Goal: Entertainment & Leisure: Consume media (video, audio)

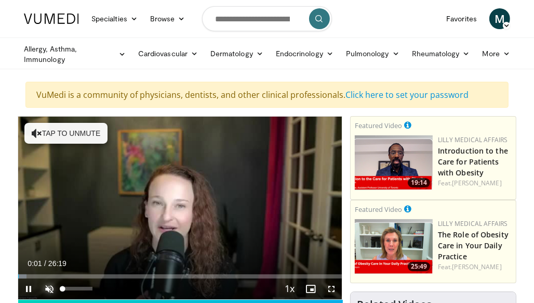
click at [52, 290] on span "Video Player" at bounding box center [49, 288] width 21 height 21
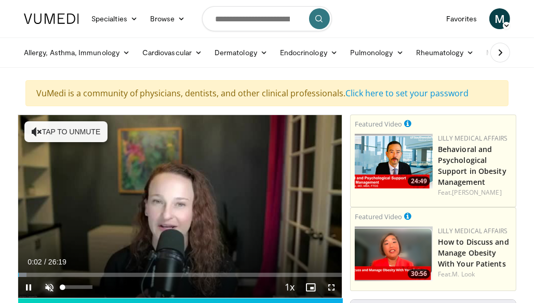
click at [53, 287] on span "Video Player" at bounding box center [49, 287] width 21 height 21
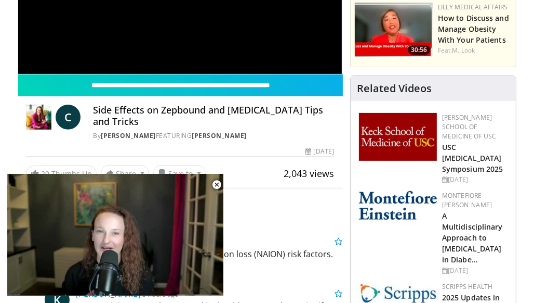
scroll to position [236, 0]
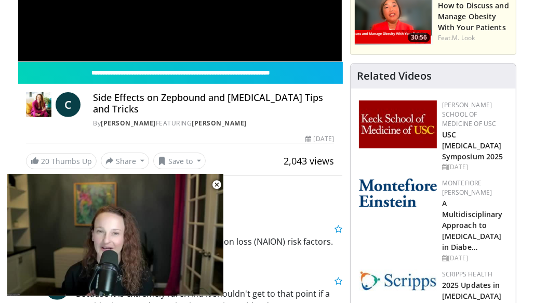
click at [370, 225] on div "Montefiore [PERSON_NAME] A Multidisciplinary Approach to [MEDICAL_DATA] in Diab…" at bounding box center [433, 220] width 153 height 88
click at [392, 210] on div at bounding box center [398, 205] width 78 height 55
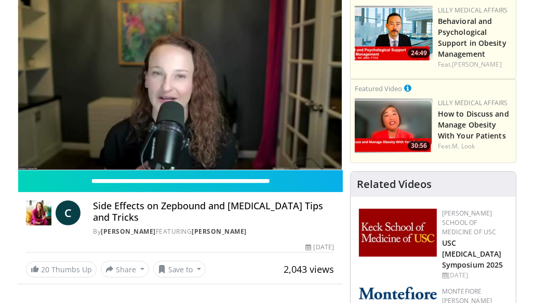
scroll to position [127, 0]
